Goal: Task Accomplishment & Management: Manage account settings

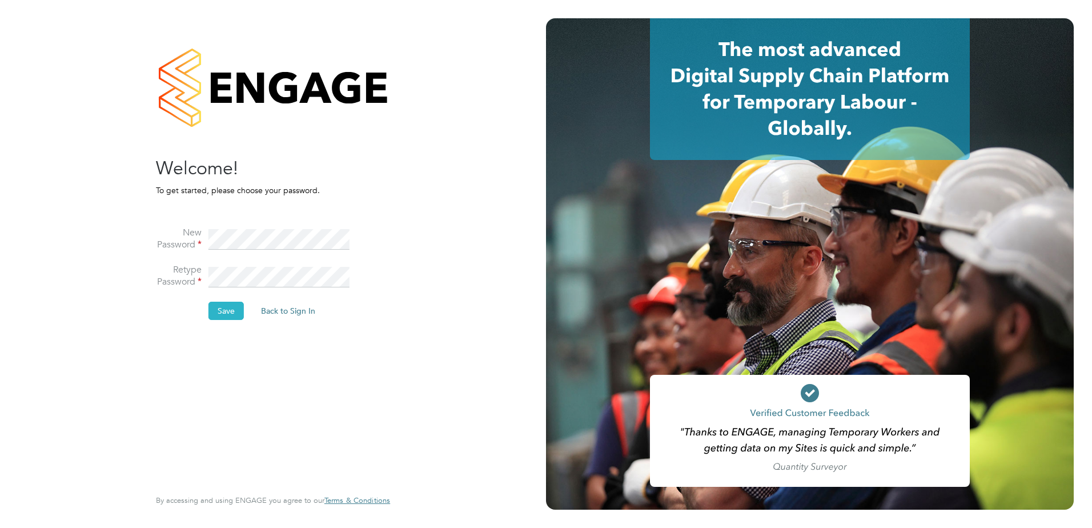
click at [232, 314] on button "Save" at bounding box center [225, 311] width 35 height 18
click at [198, 220] on button "Back to Sign In" at bounding box center [192, 223] width 73 height 18
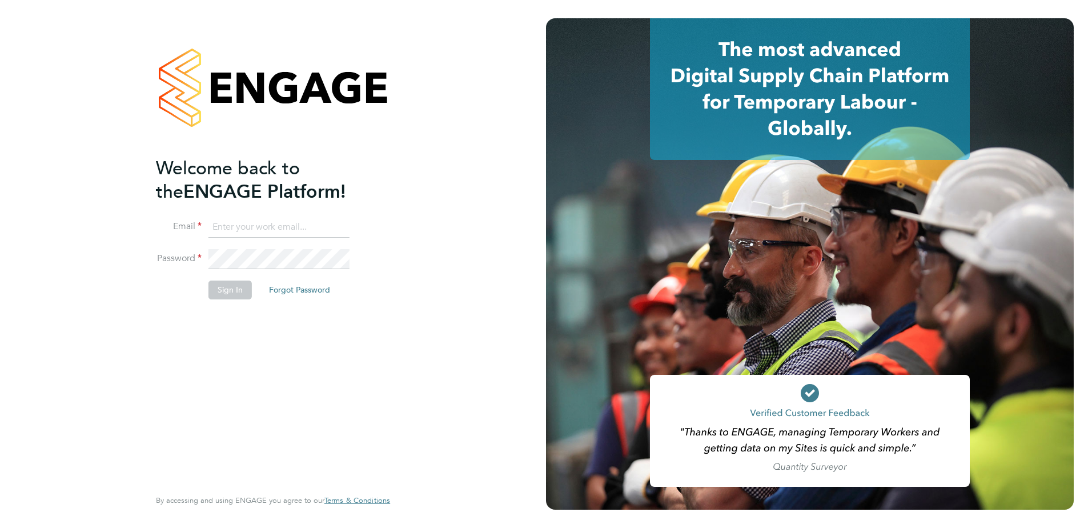
click at [251, 224] on input at bounding box center [278, 227] width 141 height 21
type input "[PERSON_NAME][EMAIL_ADDRESS][PERSON_NAME][DOMAIN_NAME]"
click at [342, 395] on div "Welcome back to the ENGAGE Platform! Email gavin.saunders@liberty-group.co.uk P…" at bounding box center [267, 320] width 223 height 329
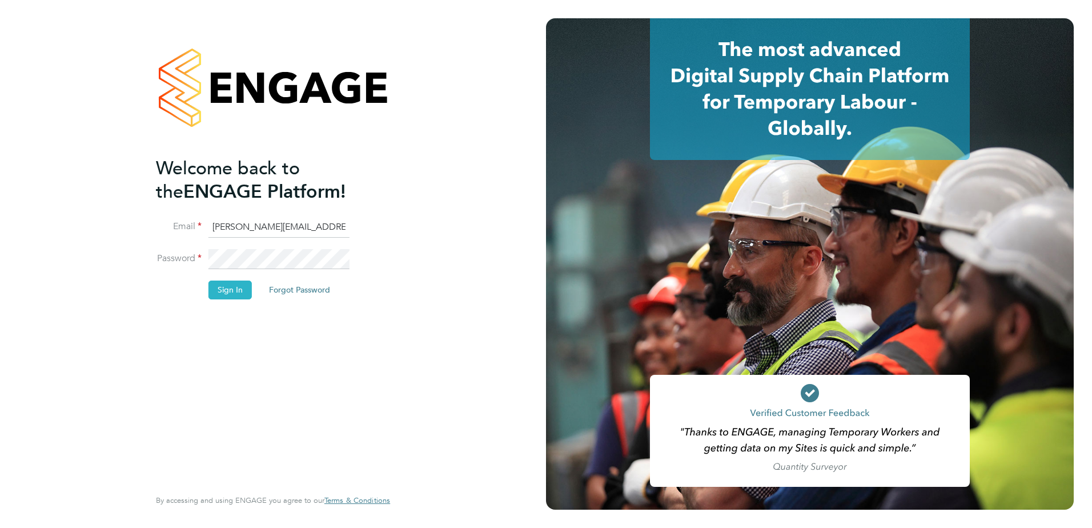
click at [233, 292] on button "Sign In" at bounding box center [229, 289] width 43 height 18
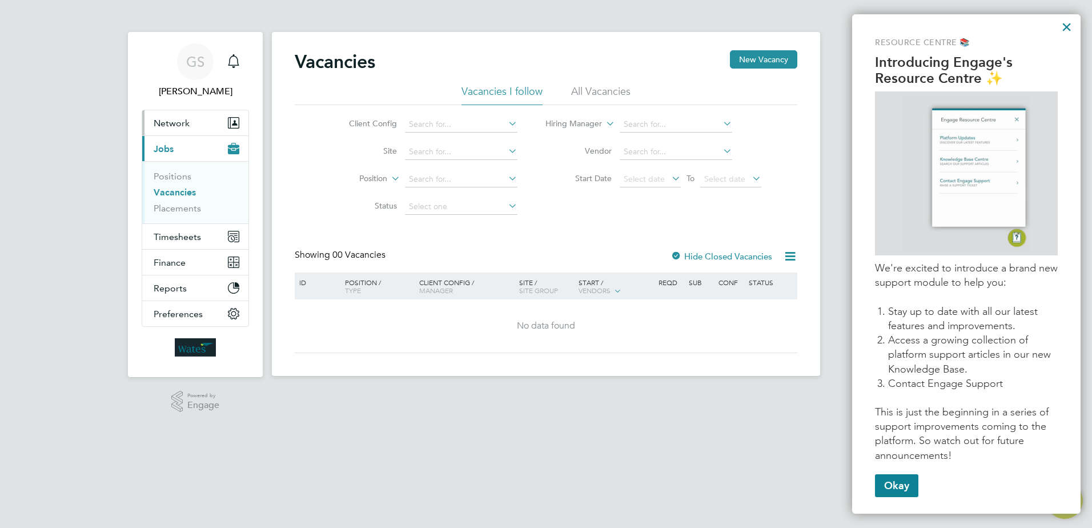
click at [169, 123] on span "Network" at bounding box center [172, 123] width 36 height 11
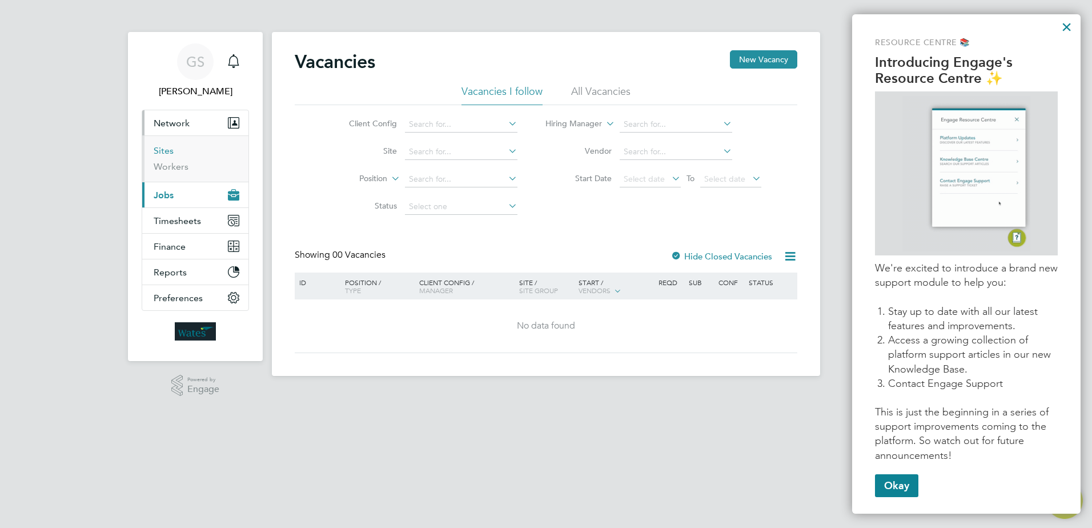
click at [164, 155] on link "Sites" at bounding box center [164, 150] width 20 height 11
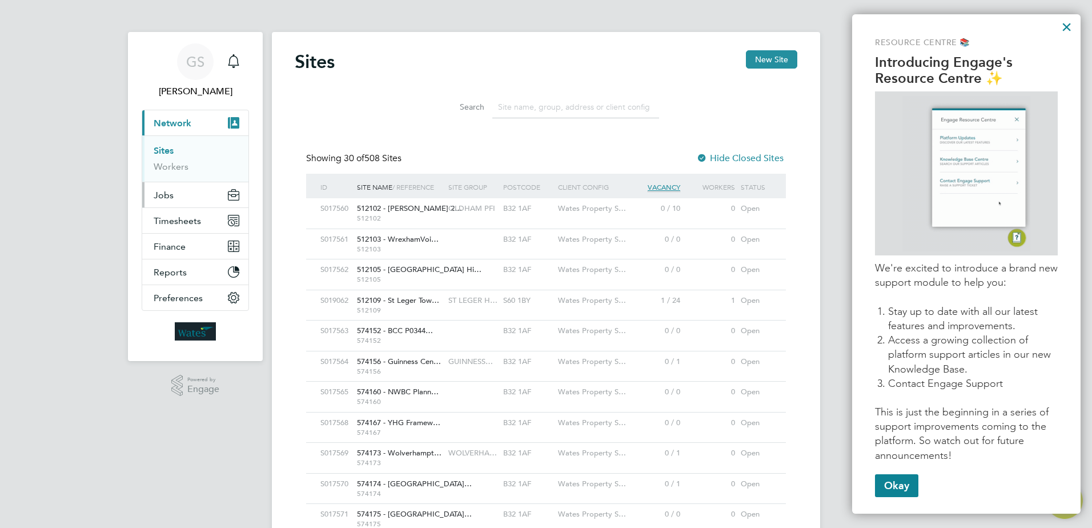
click at [170, 195] on span "Jobs" at bounding box center [164, 195] width 20 height 11
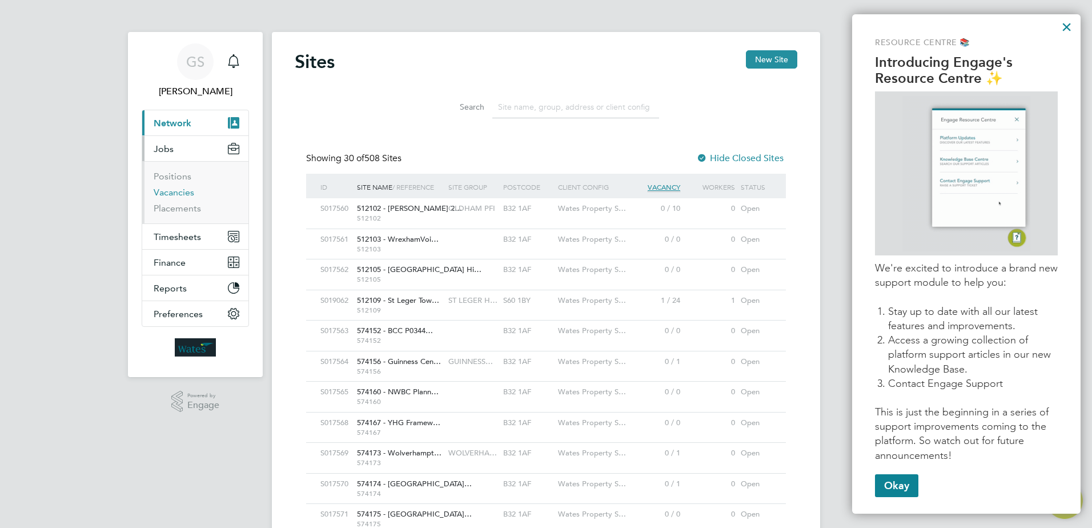
click at [174, 192] on link "Vacancies" at bounding box center [174, 192] width 41 height 11
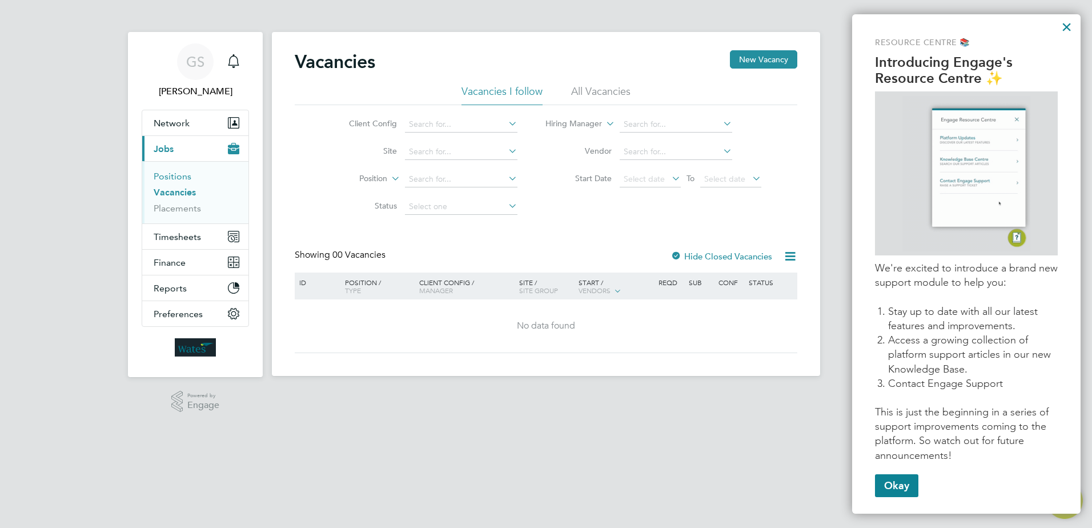
click at [184, 181] on link "Positions" at bounding box center [173, 176] width 38 height 11
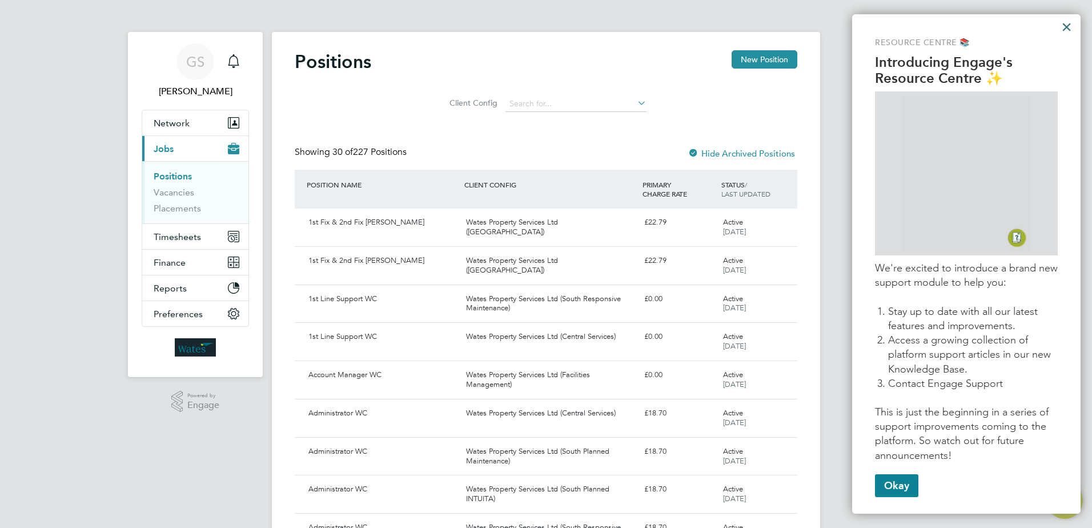
click at [1066, 28] on button "×" at bounding box center [1066, 27] width 11 height 18
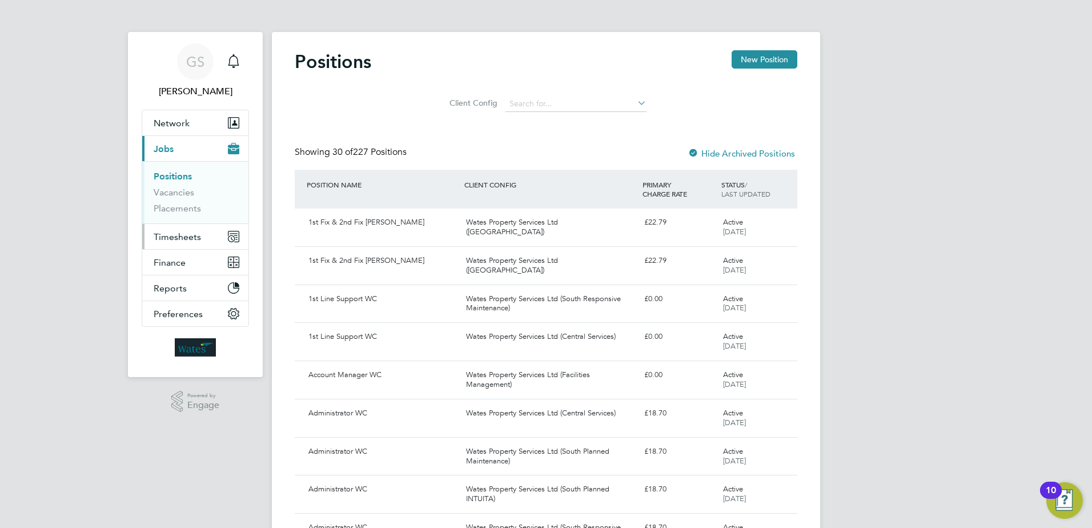
click at [182, 241] on span "Timesheets" at bounding box center [177, 236] width 47 height 11
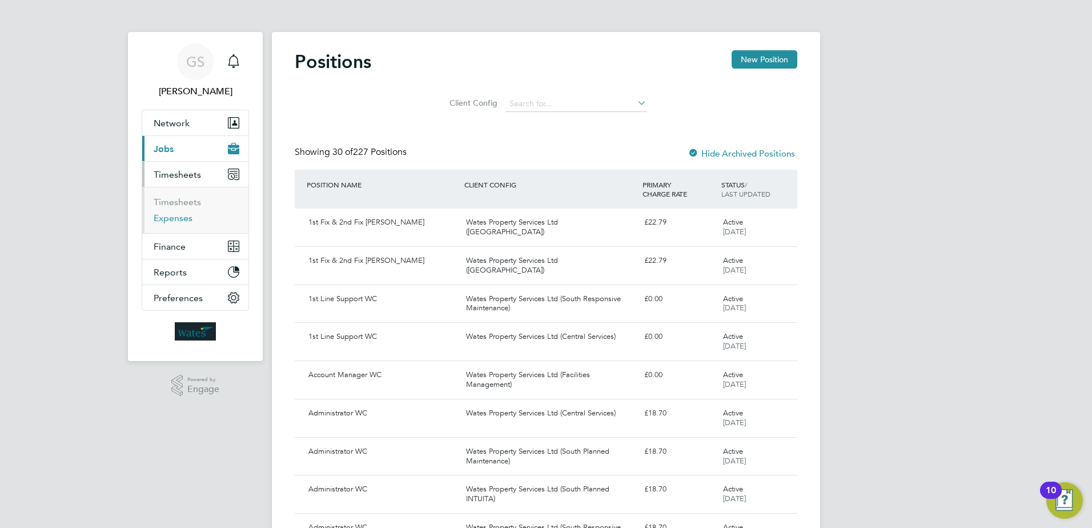
click at [176, 219] on link "Expenses" at bounding box center [173, 217] width 39 height 11
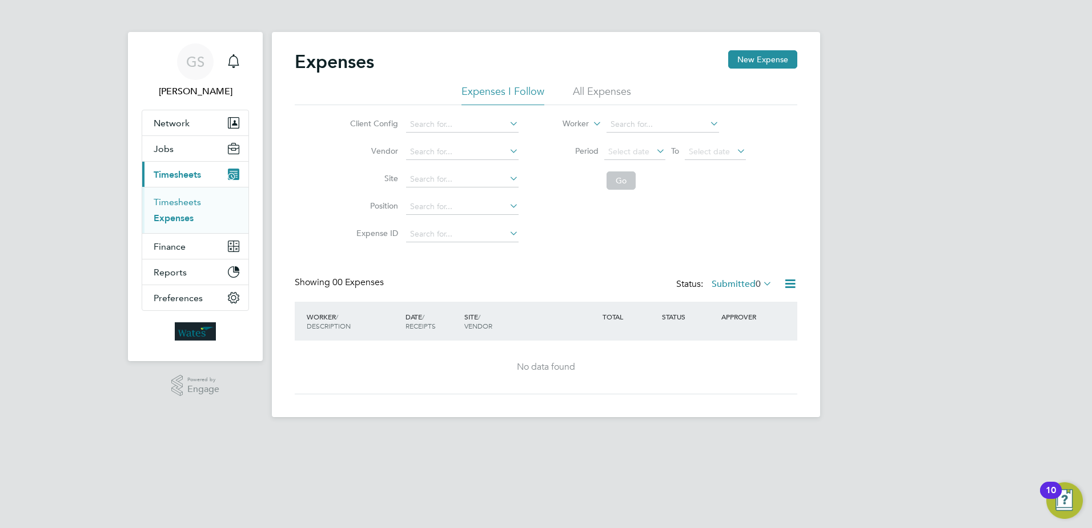
click at [179, 203] on link "Timesheets" at bounding box center [177, 201] width 47 height 11
click at [497, 91] on li "Timesheets I Follow" at bounding box center [498, 95] width 91 height 21
click at [174, 123] on span "Network" at bounding box center [172, 123] width 36 height 11
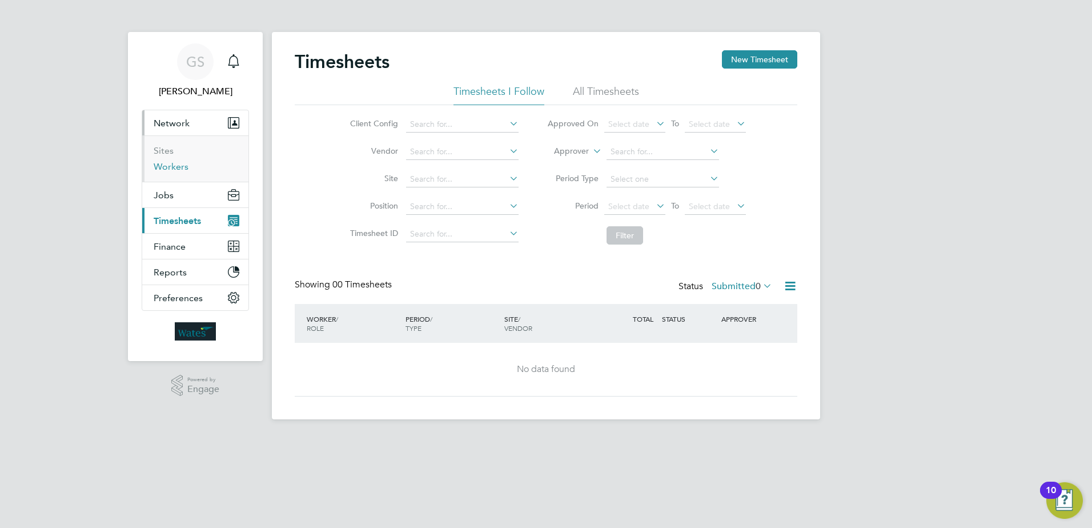
click at [166, 165] on link "Workers" at bounding box center [171, 166] width 35 height 11
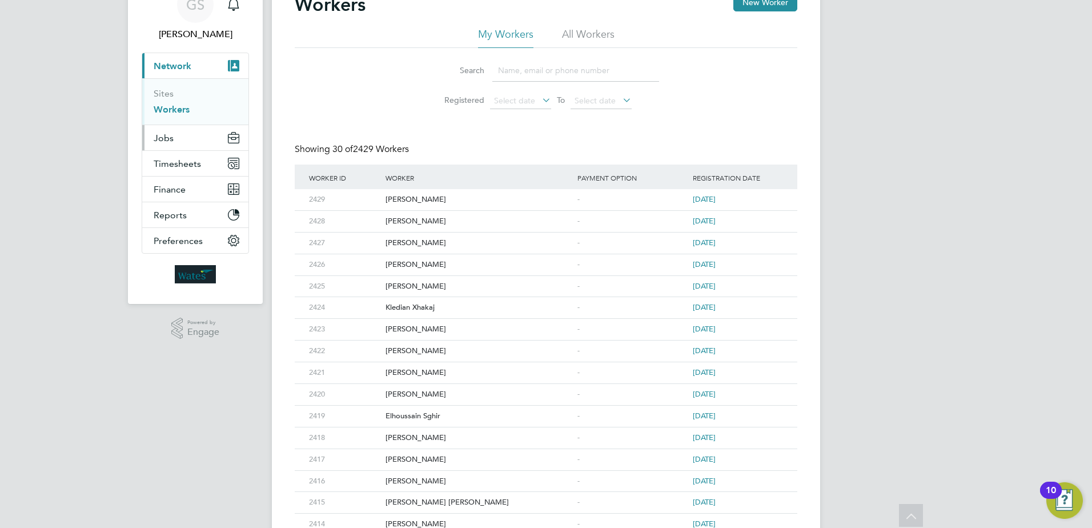
click at [170, 139] on span "Jobs" at bounding box center [164, 137] width 20 height 11
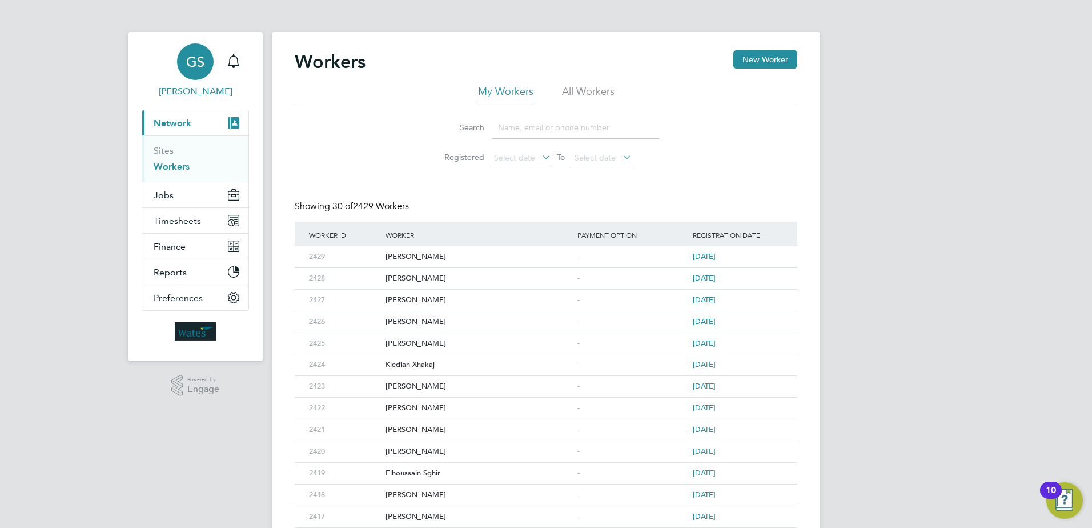
click at [185, 94] on span "[PERSON_NAME]" at bounding box center [195, 92] width 107 height 14
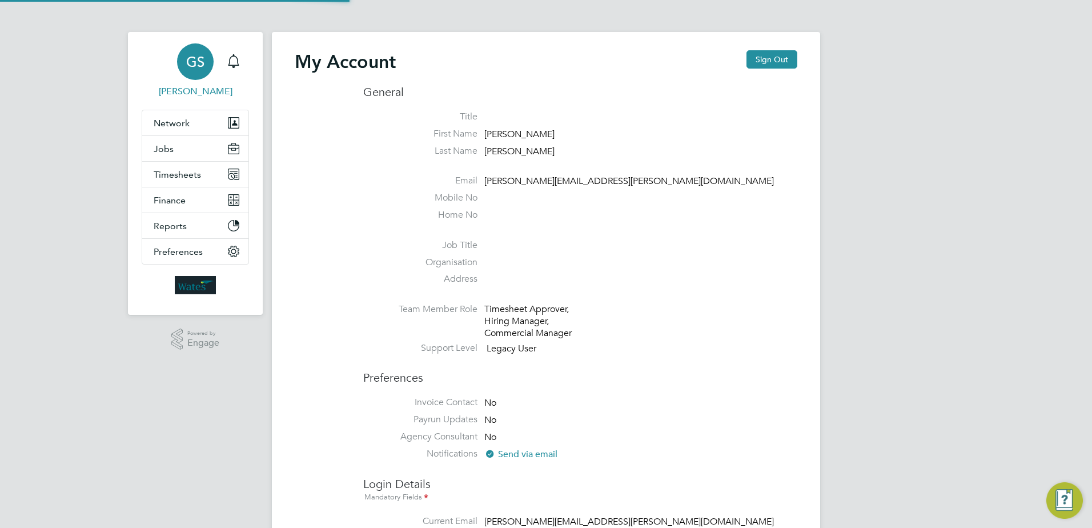
type input "[PERSON_NAME][EMAIL_ADDRESS][PERSON_NAME][DOMAIN_NAME]"
click at [171, 126] on span "Network" at bounding box center [172, 123] width 36 height 11
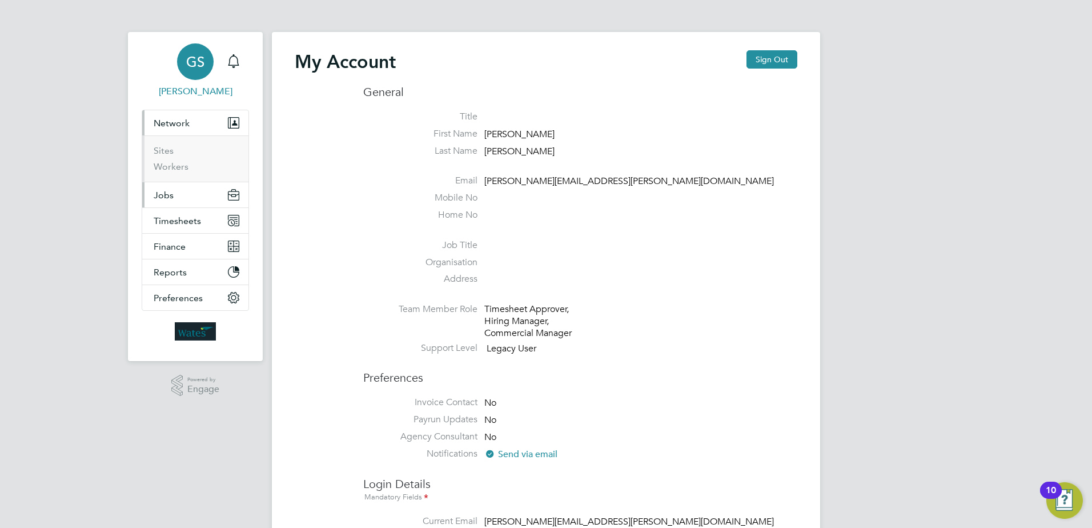
click at [163, 198] on span "Jobs" at bounding box center [164, 195] width 20 height 11
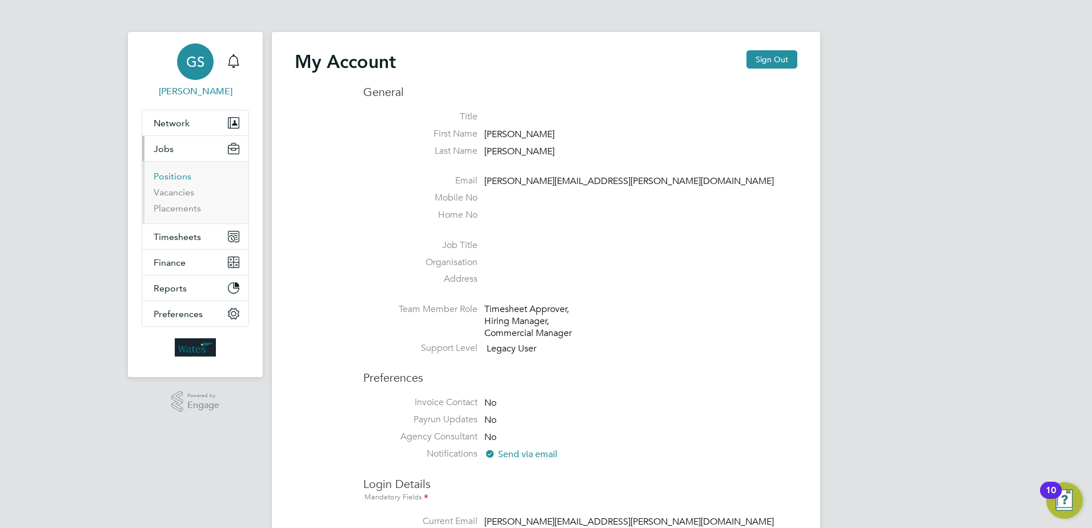
click at [161, 176] on link "Positions" at bounding box center [173, 176] width 38 height 11
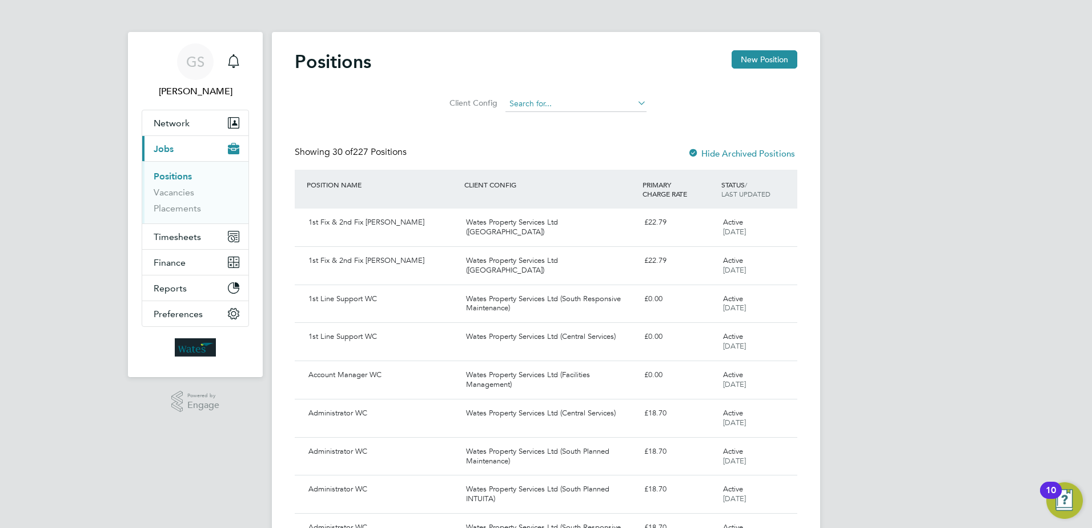
click at [544, 102] on input at bounding box center [575, 104] width 141 height 16
click at [553, 118] on li "Liberty Group (Responsive Maintenance For Housing)" at bounding box center [614, 119] width 220 height 15
type input "Liberty Group (Responsive Maintenance For Housing)"
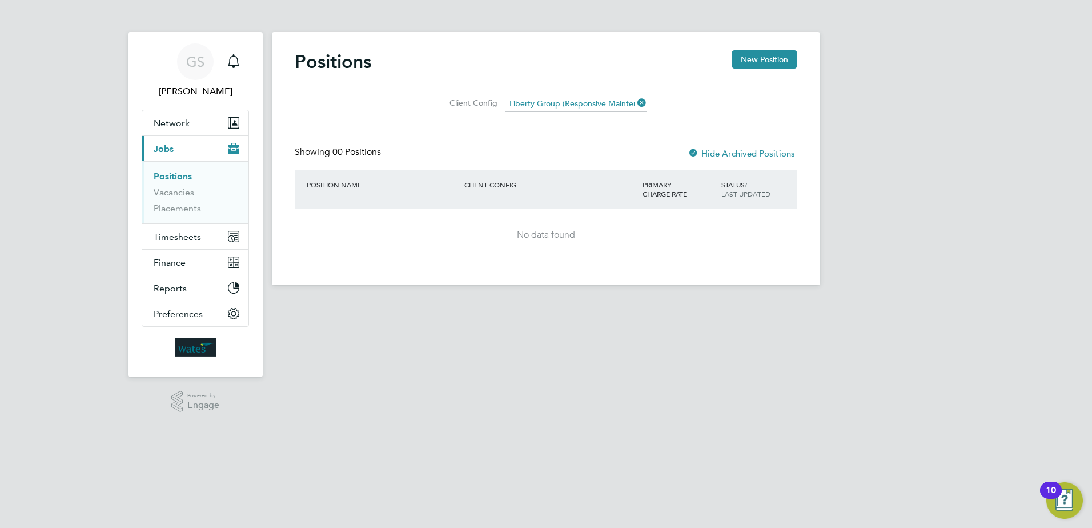
click at [166, 149] on span "Jobs" at bounding box center [164, 148] width 20 height 11
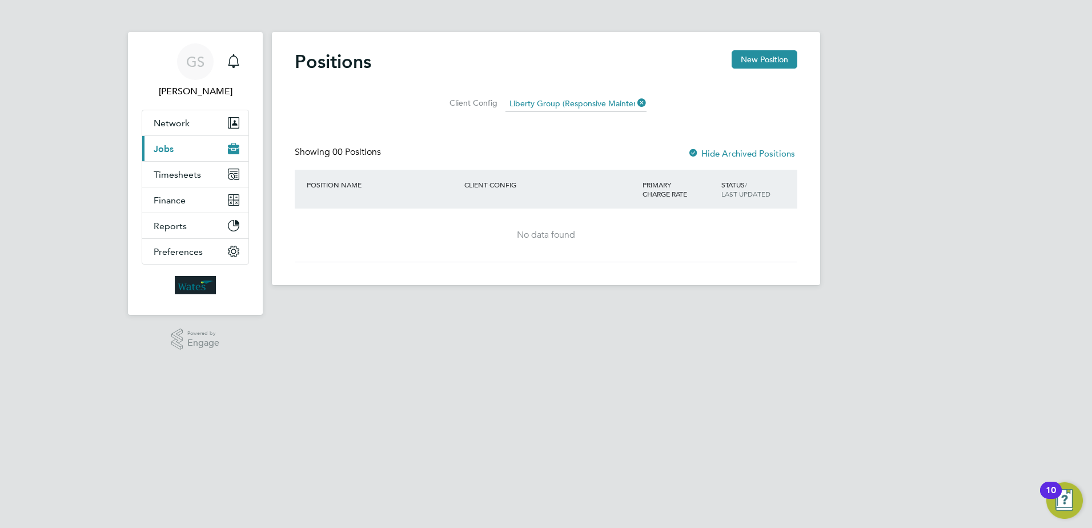
click at [166, 149] on span "Jobs" at bounding box center [164, 148] width 20 height 11
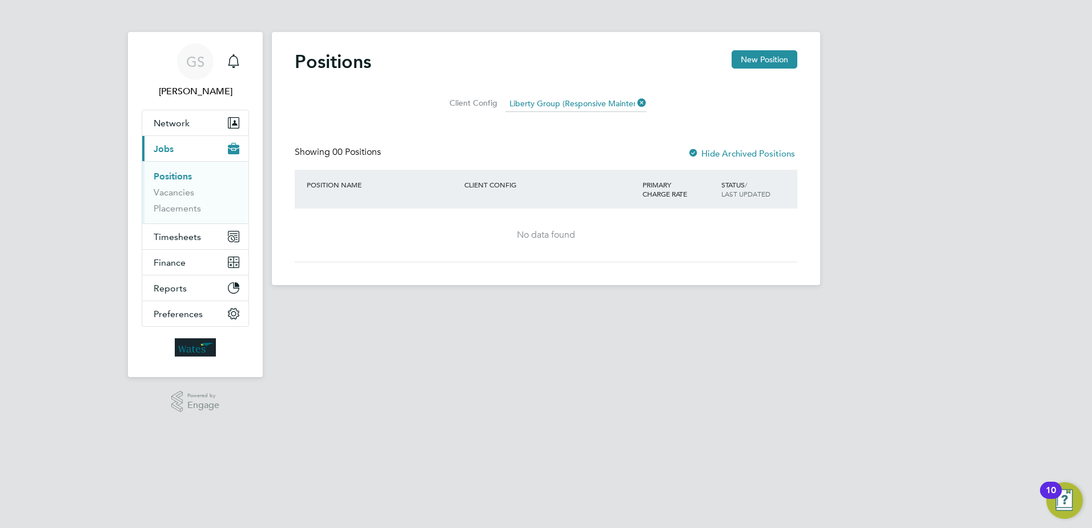
click at [175, 173] on link "Positions" at bounding box center [173, 176] width 38 height 11
click at [476, 103] on label "Client Config" at bounding box center [471, 103] width 51 height 10
click at [635, 105] on icon at bounding box center [635, 103] width 0 height 16
